Goal: Task Accomplishment & Management: Use online tool/utility

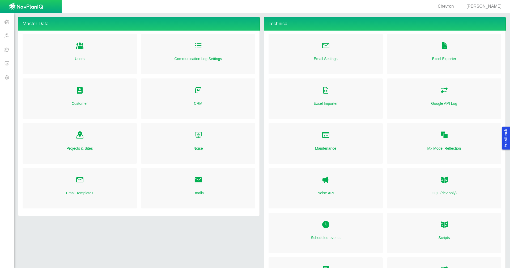
click at [4, 38] on span at bounding box center [7, 36] width 14 height 14
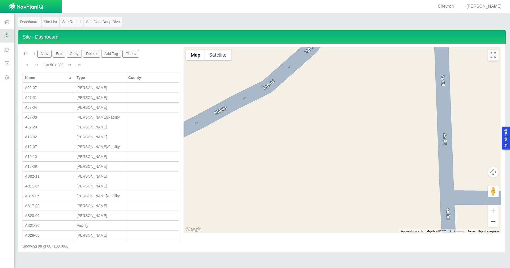
click at [132, 54] on button "Filters" at bounding box center [130, 54] width 17 height 8
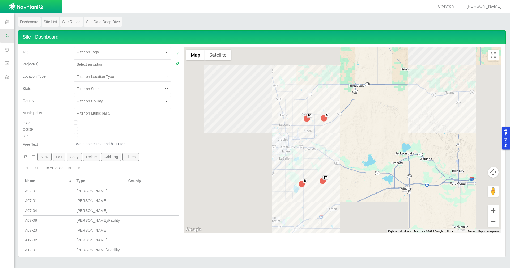
click at [146, 65] on div at bounding box center [119, 64] width 84 height 6
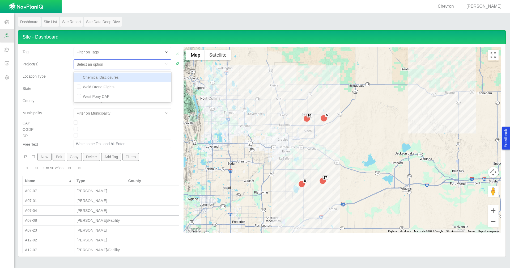
click at [135, 75] on div "Chemical Disclosures" at bounding box center [123, 78] width 98 height 10
checkbox input "true"
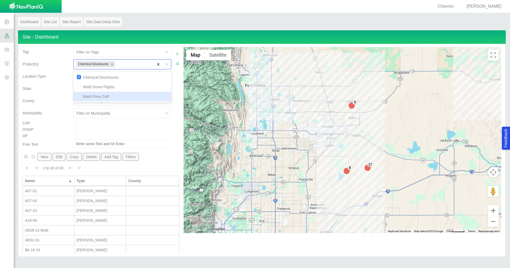
click at [157, 159] on div "New Edit Copy Delete Add Tag Filters" at bounding box center [100, 158] width 155 height 10
click at [57, 190] on div "A07-01" at bounding box center [48, 190] width 47 height 5
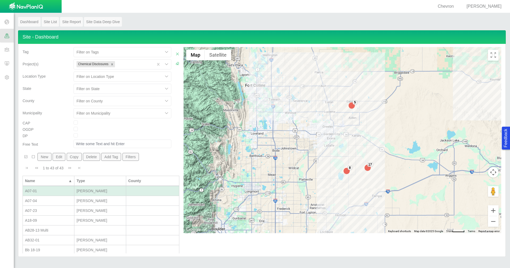
click at [57, 190] on div "A07-01" at bounding box center [48, 190] width 47 height 5
type input "[PERSON_NAME]"
select select "56013520365497496"
select select "56013520365499962"
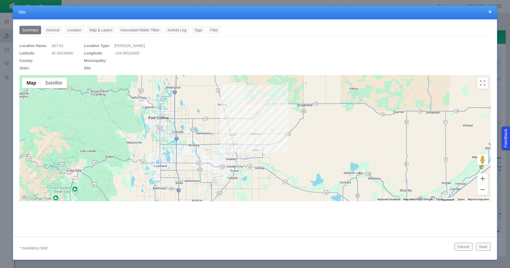
click at [54, 32] on link "General" at bounding box center [52, 30] width 19 height 9
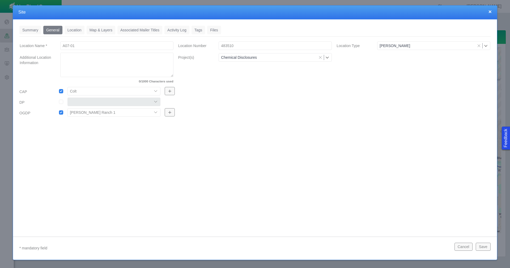
click at [71, 31] on link "Location" at bounding box center [75, 30] width 20 height 9
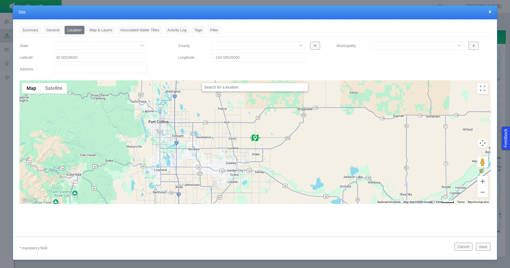
click at [196, 31] on link "Tags" at bounding box center [199, 30] width 14 height 9
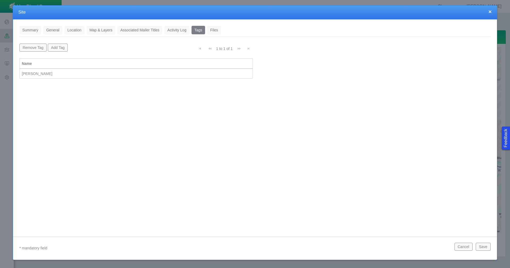
click at [491, 11] on button "×" at bounding box center [490, 12] width 3 height 6
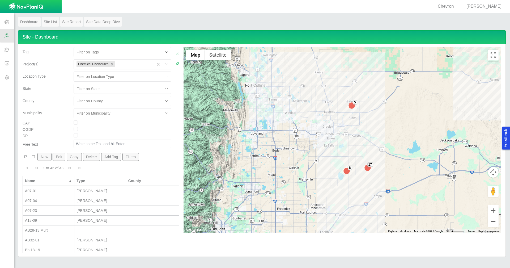
click at [11, 50] on span at bounding box center [7, 50] width 14 height 14
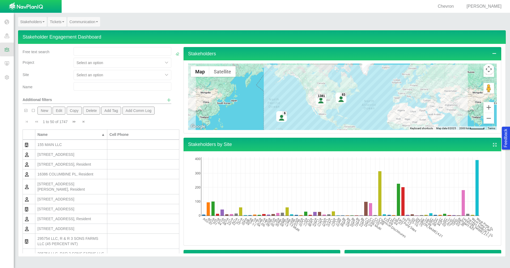
click at [123, 62] on div at bounding box center [119, 63] width 84 height 6
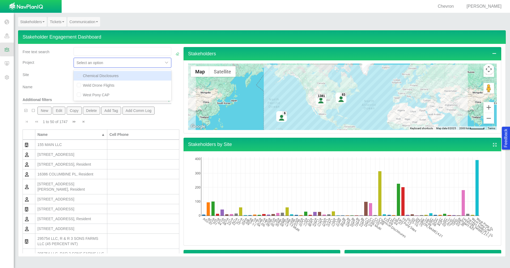
click at [111, 78] on div "Chemical Disclosures" at bounding box center [123, 76] width 98 height 10
checkbox input "true"
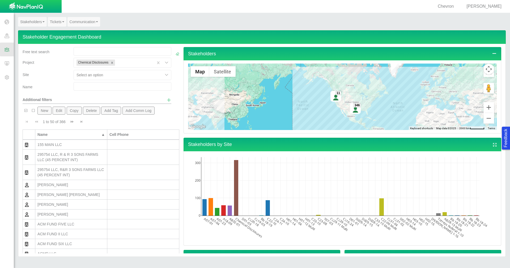
click at [46, 86] on div "Name" at bounding box center [46, 85] width 47 height 7
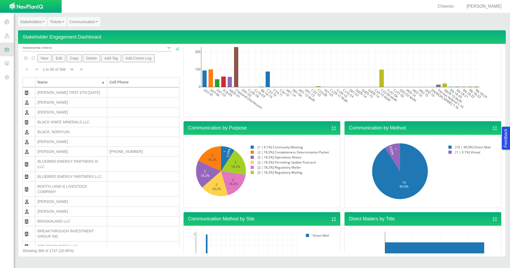
scroll to position [133, 0]
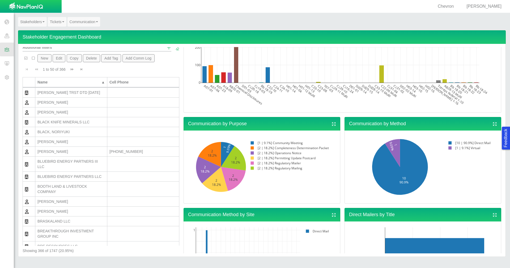
click at [57, 25] on link "Tickets" at bounding box center [57, 22] width 19 height 10
click at [58, 32] on link "Ticket Dashboard" at bounding box center [69, 31] width 42 height 7
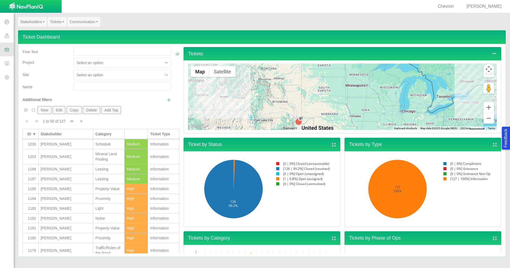
click at [167, 100] on span "Show additional filters" at bounding box center [169, 100] width 5 height 5
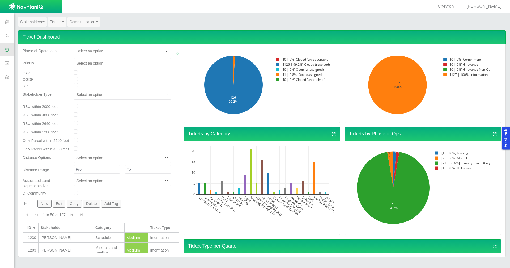
scroll to position [106, 0]
